Goal: Task Accomplishment & Management: Manage account settings

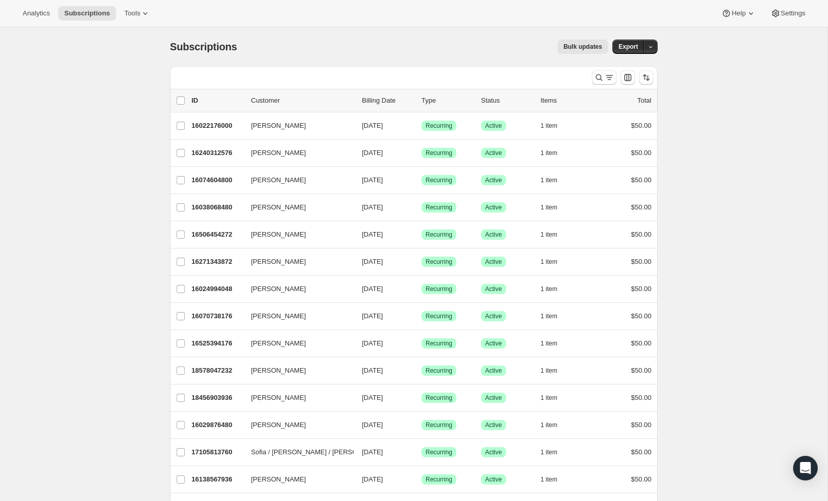
click at [346, 265] on button "[PERSON_NAME]" at bounding box center [296, 262] width 103 height 16
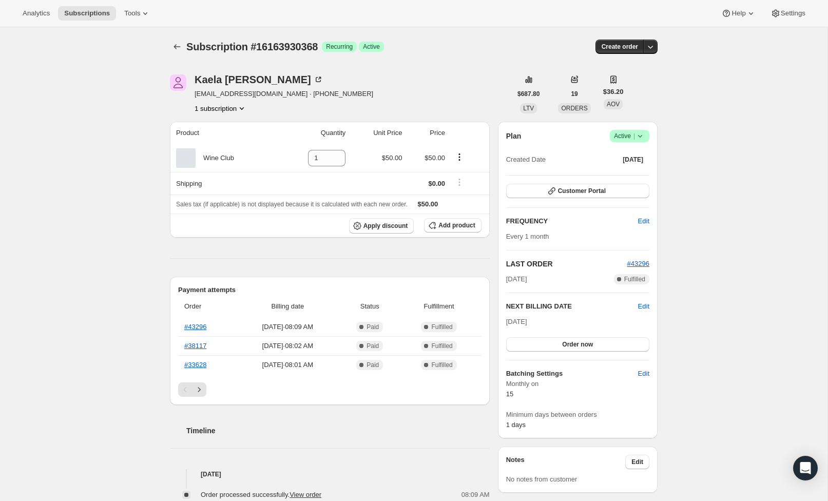
click at [632, 135] on span "Active |" at bounding box center [629, 136] width 31 height 10
click at [641, 135] on icon at bounding box center [640, 136] width 10 height 10
click at [640, 133] on icon at bounding box center [640, 136] width 10 height 10
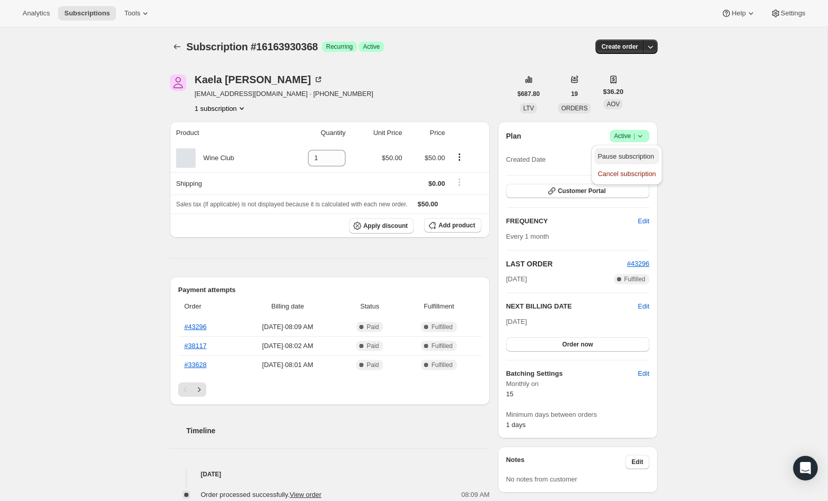
click at [633, 154] on span "Pause subscription" at bounding box center [625, 156] width 56 height 8
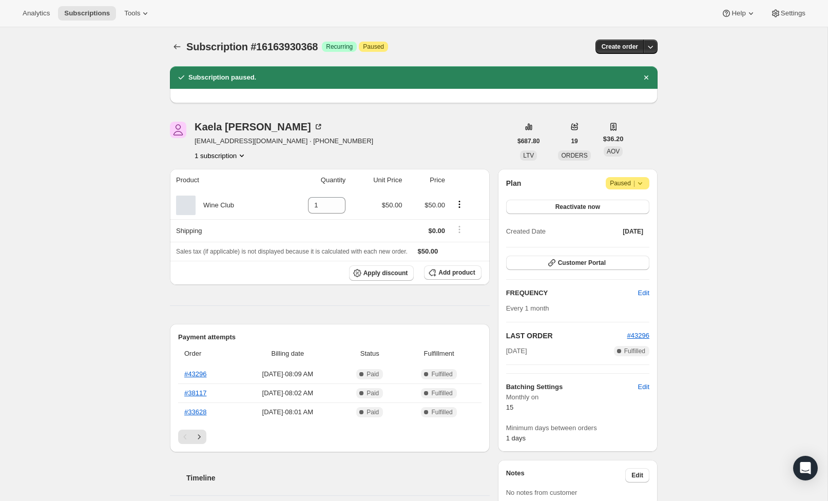
click at [642, 187] on span "Attention Paused |" at bounding box center [628, 183] width 44 height 12
click at [646, 204] on span "Cancel subscription" at bounding box center [625, 204] width 58 height 8
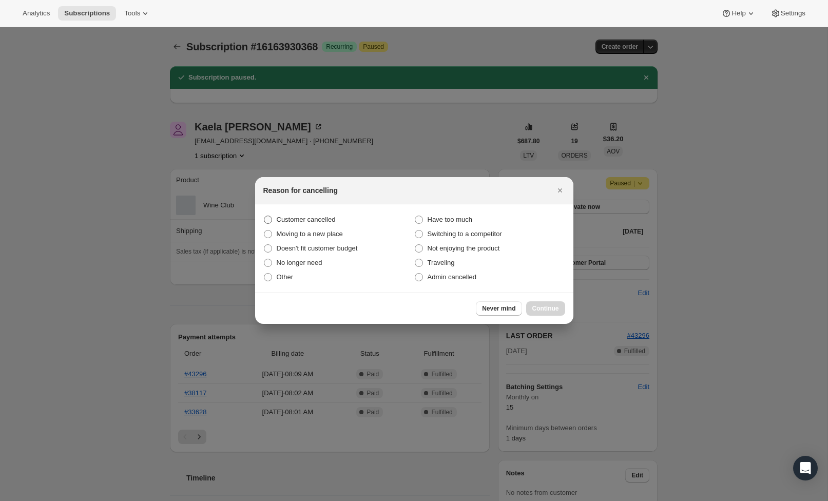
click at [267, 221] on span ":rdq:" at bounding box center [268, 220] width 8 height 8
click at [264, 216] on input "Customer cancelled" at bounding box center [264, 216] width 1 height 1
radio input "true"
click at [269, 276] on span ":rdq:" at bounding box center [268, 277] width 8 height 8
click at [264, 274] on input "Other" at bounding box center [264, 273] width 1 height 1
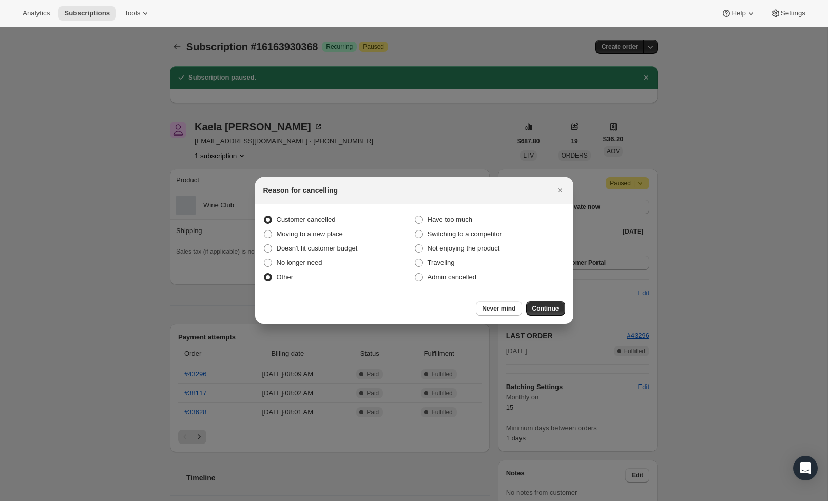
radio input "true"
radio input "false"
click at [548, 307] on span "Continue" at bounding box center [545, 308] width 27 height 8
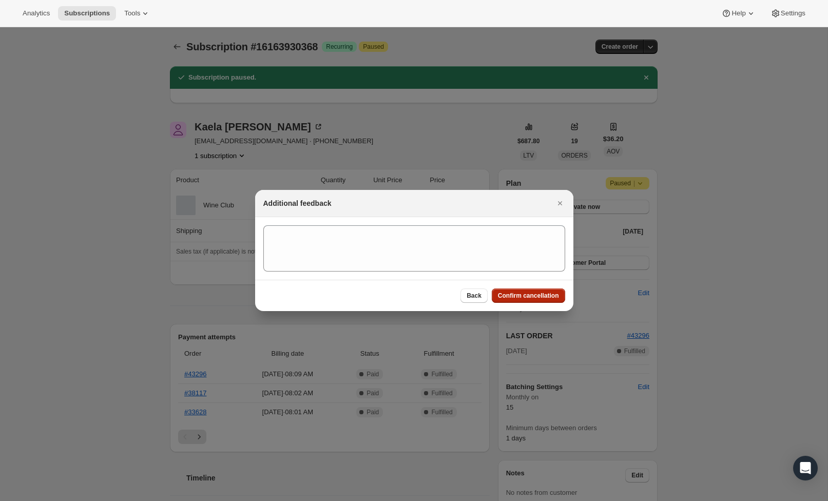
click at [516, 293] on span "Confirm cancellation" at bounding box center [528, 296] width 61 height 8
